Goal: Information Seeking & Learning: Learn about a topic

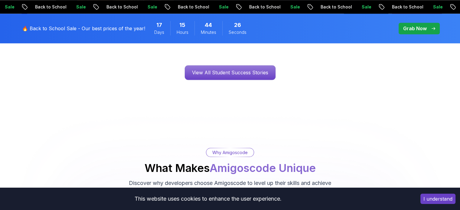
scroll to position [786, 0]
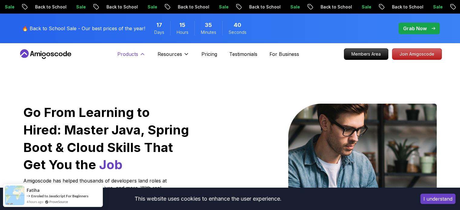
click at [144, 56] on icon at bounding box center [142, 54] width 6 height 6
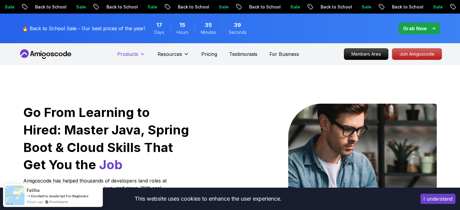
click at [144, 56] on icon at bounding box center [142, 54] width 6 height 6
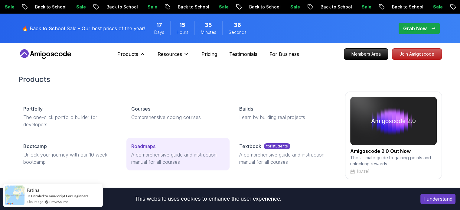
click at [153, 150] on link "Roadmaps A comprehensive guide and instruction manual for all courses" at bounding box center [177, 154] width 103 height 33
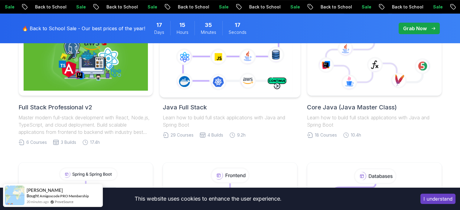
scroll to position [187, 0]
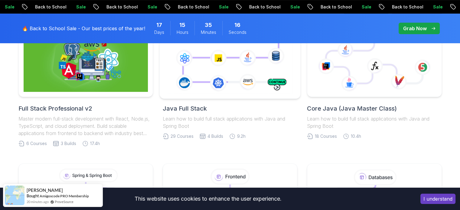
click at [242, 82] on icon at bounding box center [230, 59] width 128 height 71
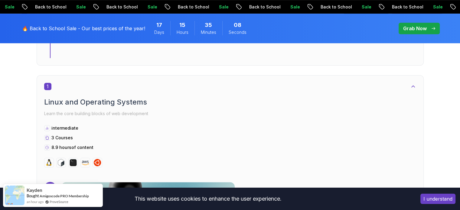
scroll to position [299, 0]
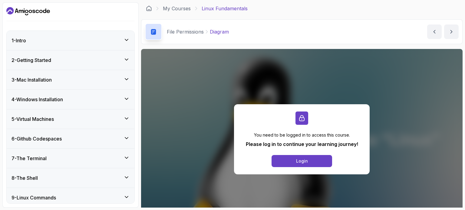
click at [85, 92] on div "4 - Windows Installation" at bounding box center [71, 99] width 128 height 19
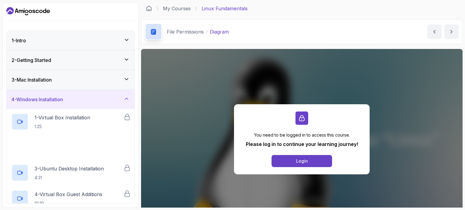
scroll to position [76, 0]
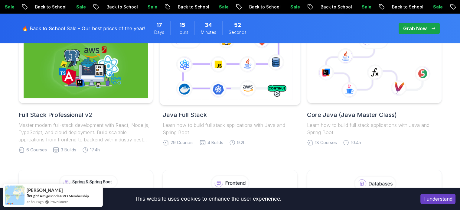
scroll to position [180, 0]
click at [231, 83] on icon at bounding box center [230, 65] width 128 height 71
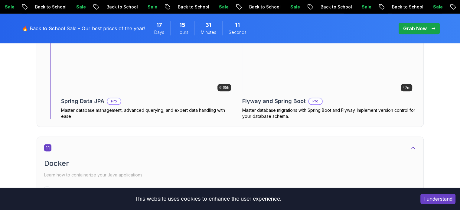
scroll to position [2828, 0]
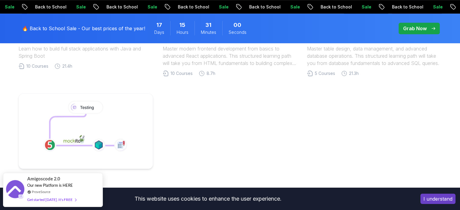
scroll to position [399, 0]
click at [81, 121] on icon at bounding box center [85, 129] width 74 height 33
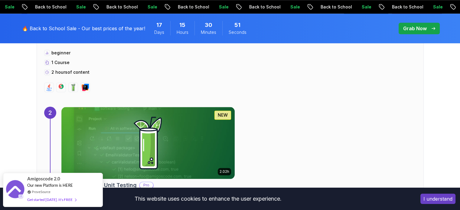
scroll to position [600, 0]
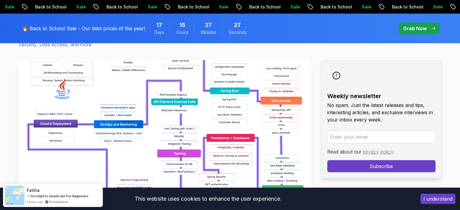
scroll to position [94, 0]
